Goal: Transaction & Acquisition: Subscribe to service/newsletter

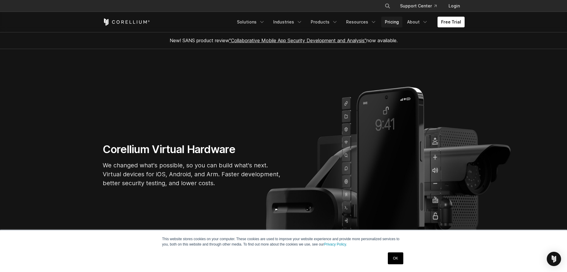
click at [392, 25] on link "Pricing" at bounding box center [391, 22] width 21 height 11
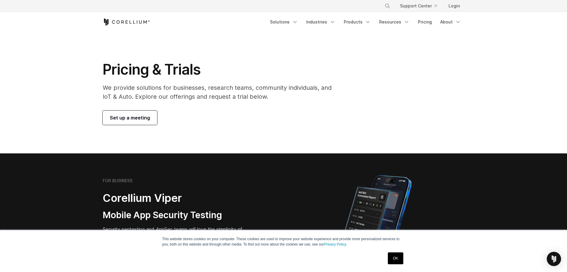
click at [392, 259] on link "OK" at bounding box center [395, 259] width 15 height 12
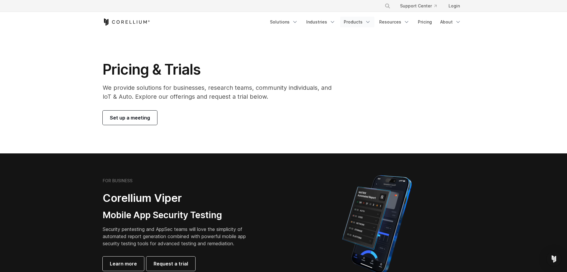
click at [370, 24] on icon "Navigation Menu" at bounding box center [368, 22] width 6 height 6
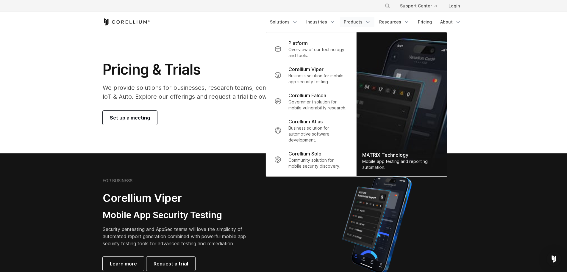
click at [509, 121] on section "Pricing & Trials We provide solutions for businesses, research teams, community…" at bounding box center [283, 92] width 567 height 121
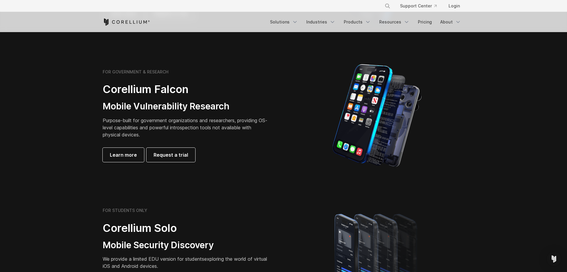
scroll to position [250, 0]
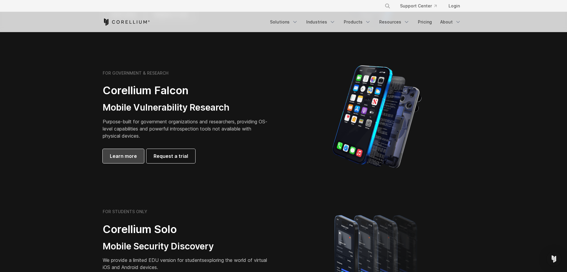
click at [122, 158] on span "Learn more" at bounding box center [123, 156] width 27 height 7
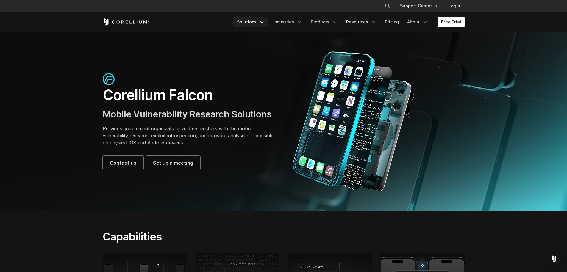
click at [265, 24] on icon "Navigation Menu" at bounding box center [262, 22] width 6 height 6
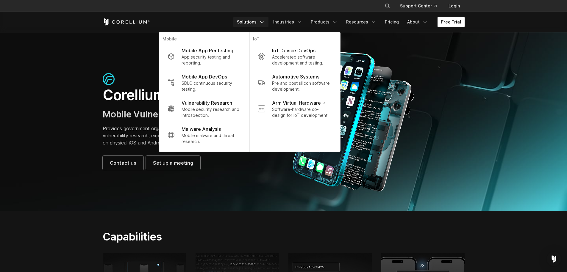
click at [447, 52] on div at bounding box center [376, 121] width 175 height 141
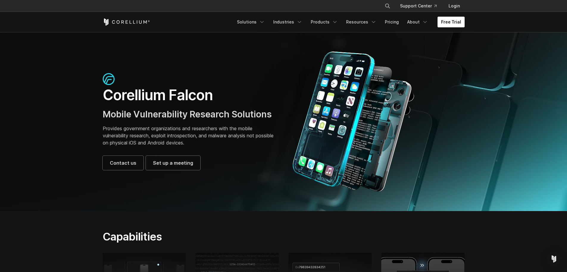
click at [454, 26] on link "Free Trial" at bounding box center [450, 22] width 27 height 11
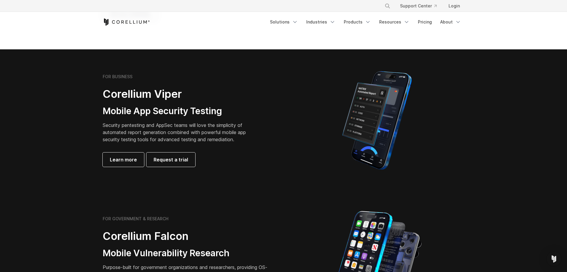
scroll to position [107, 0]
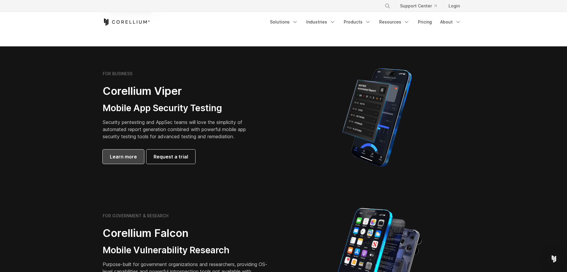
click at [122, 156] on span "Learn more" at bounding box center [123, 156] width 27 height 7
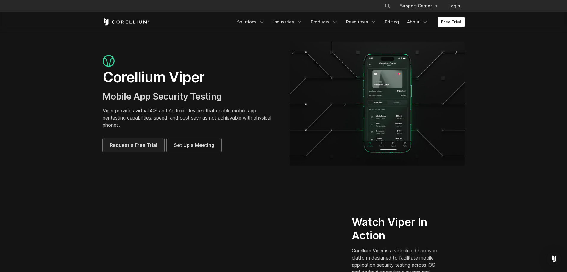
click at [146, 150] on link "Request a Free Trial" at bounding box center [134, 145] width 62 height 14
click at [265, 22] on icon "Navigation Menu" at bounding box center [262, 22] width 6 height 6
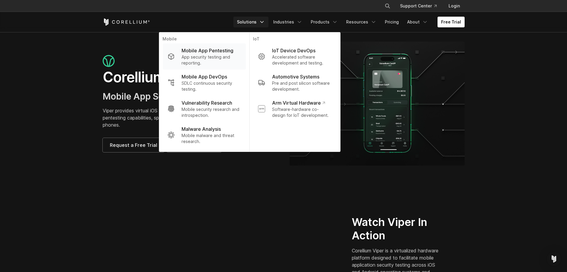
click at [229, 51] on p "Mobile App Pentesting" at bounding box center [207, 50] width 52 height 7
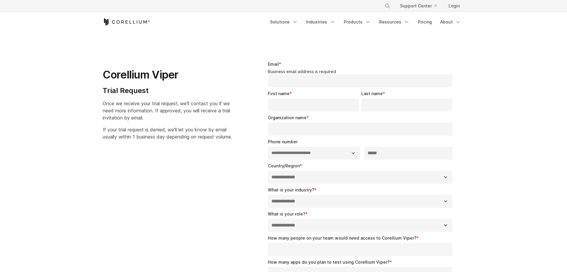
select select "**"
